Goal: Information Seeking & Learning: Check status

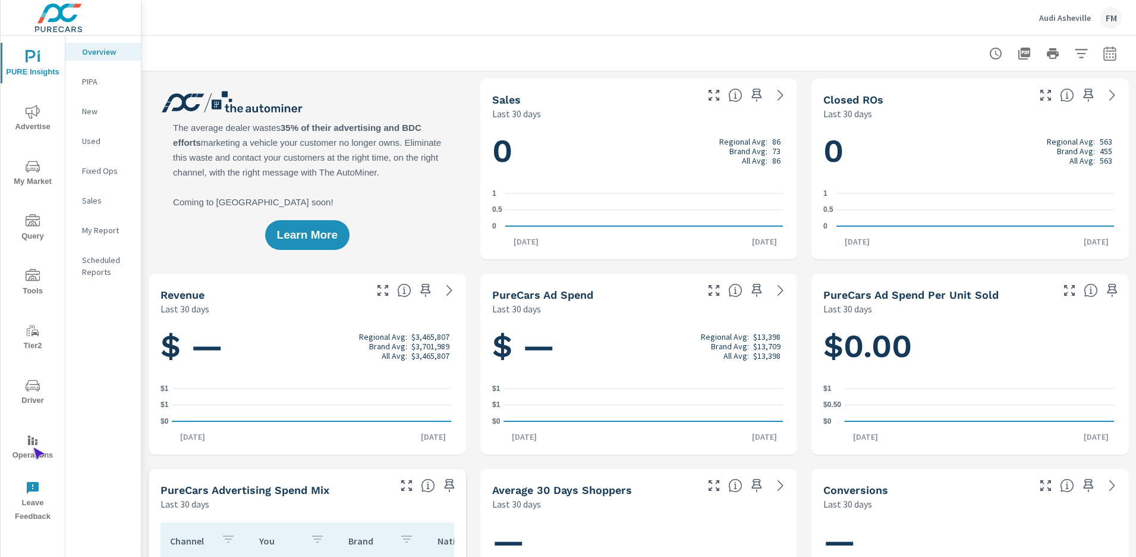
click at [33, 447] on span "Operations" at bounding box center [32, 447] width 57 height 29
